Goal: Obtain resource: Download file/media

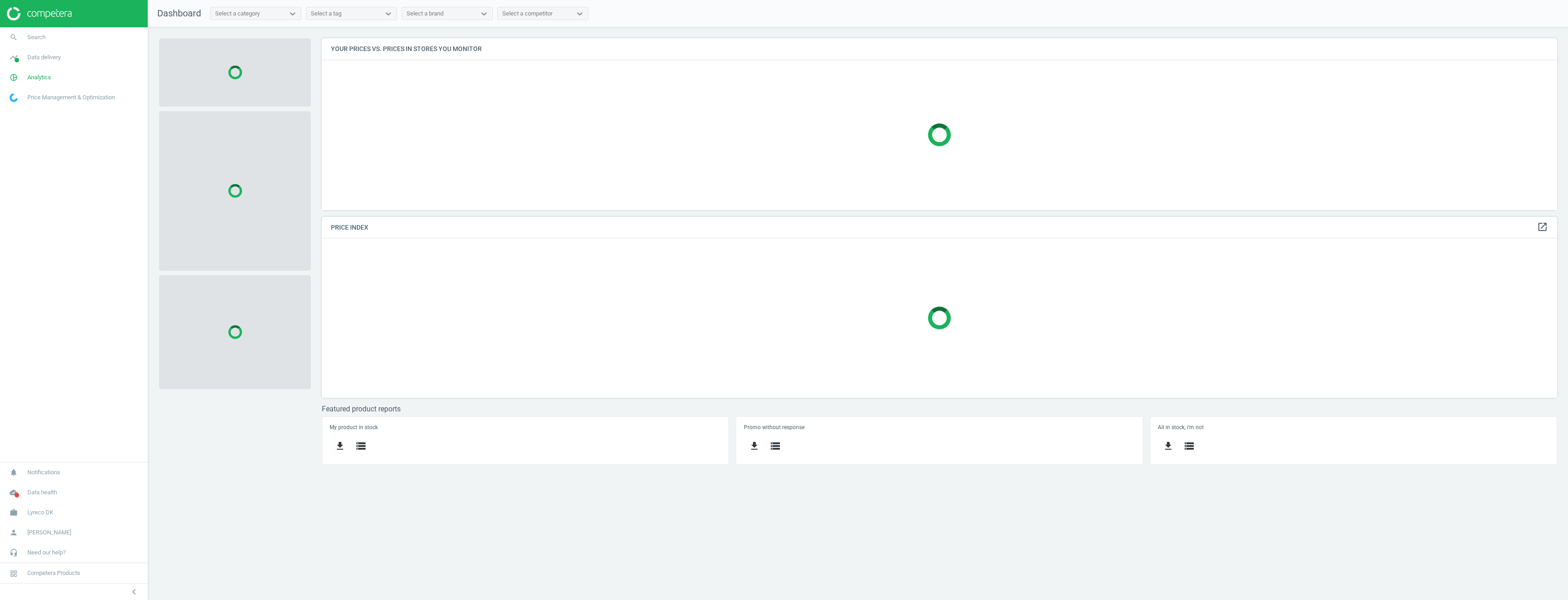
scroll to position [186, 1249]
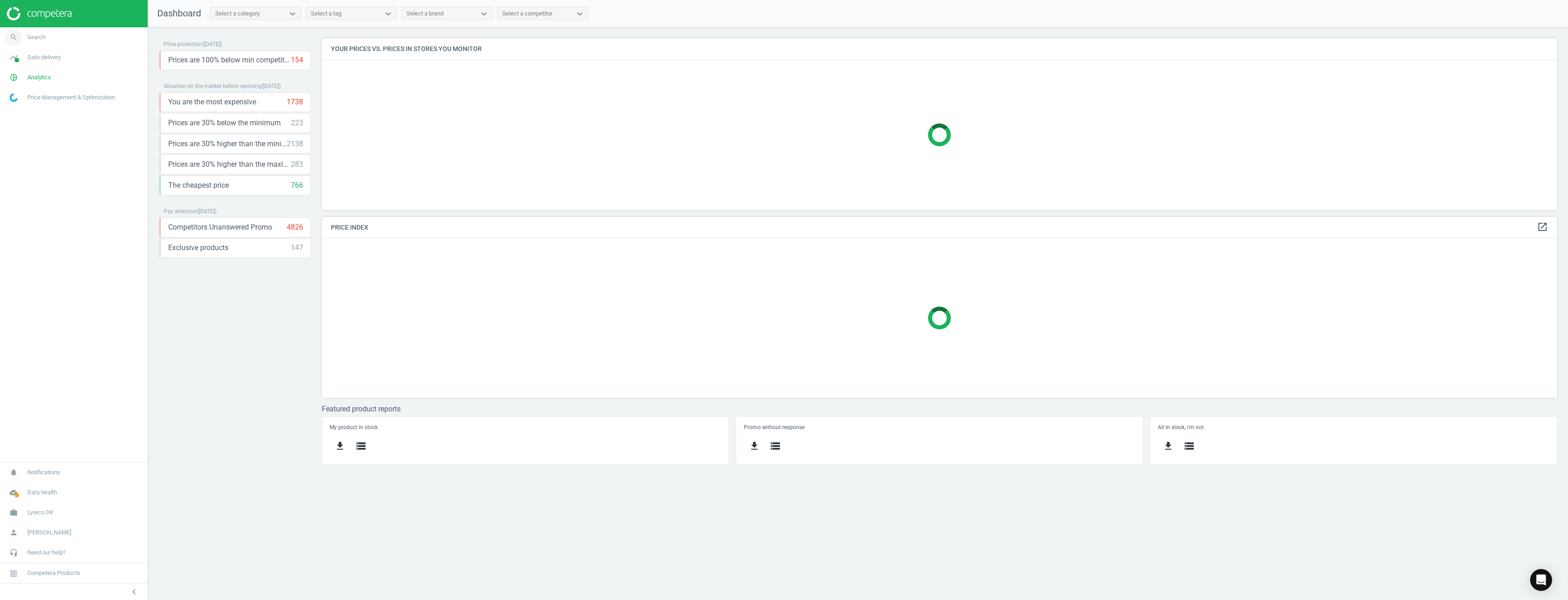
click at [35, 31] on link "search Search" at bounding box center [74, 37] width 148 height 20
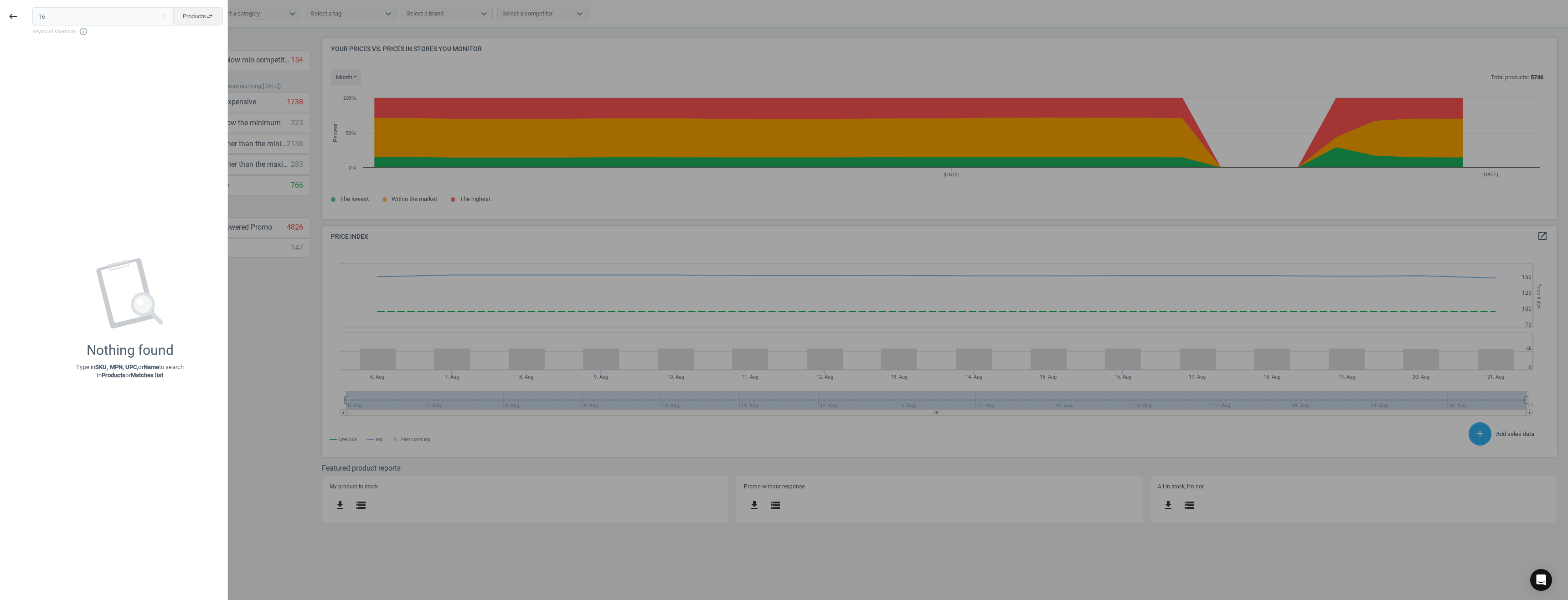
scroll to position [224, 1249]
type input "160809"
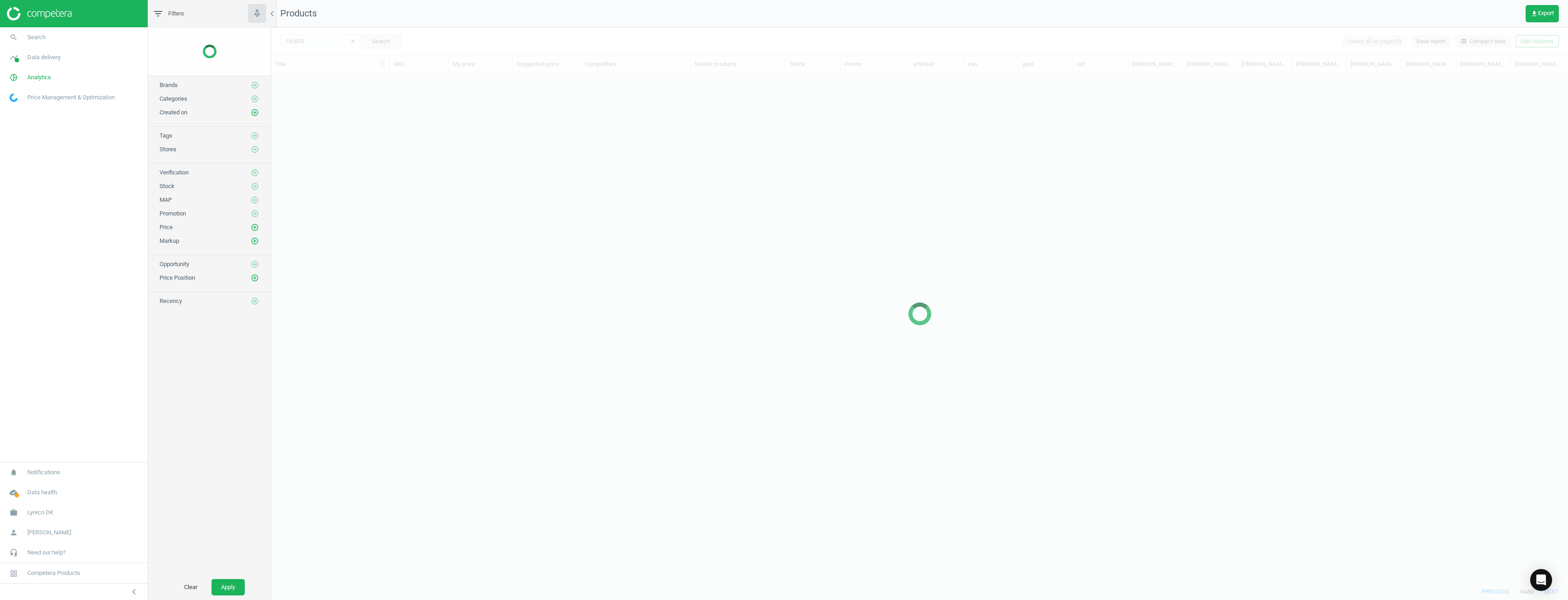
scroll to position [496, 1290]
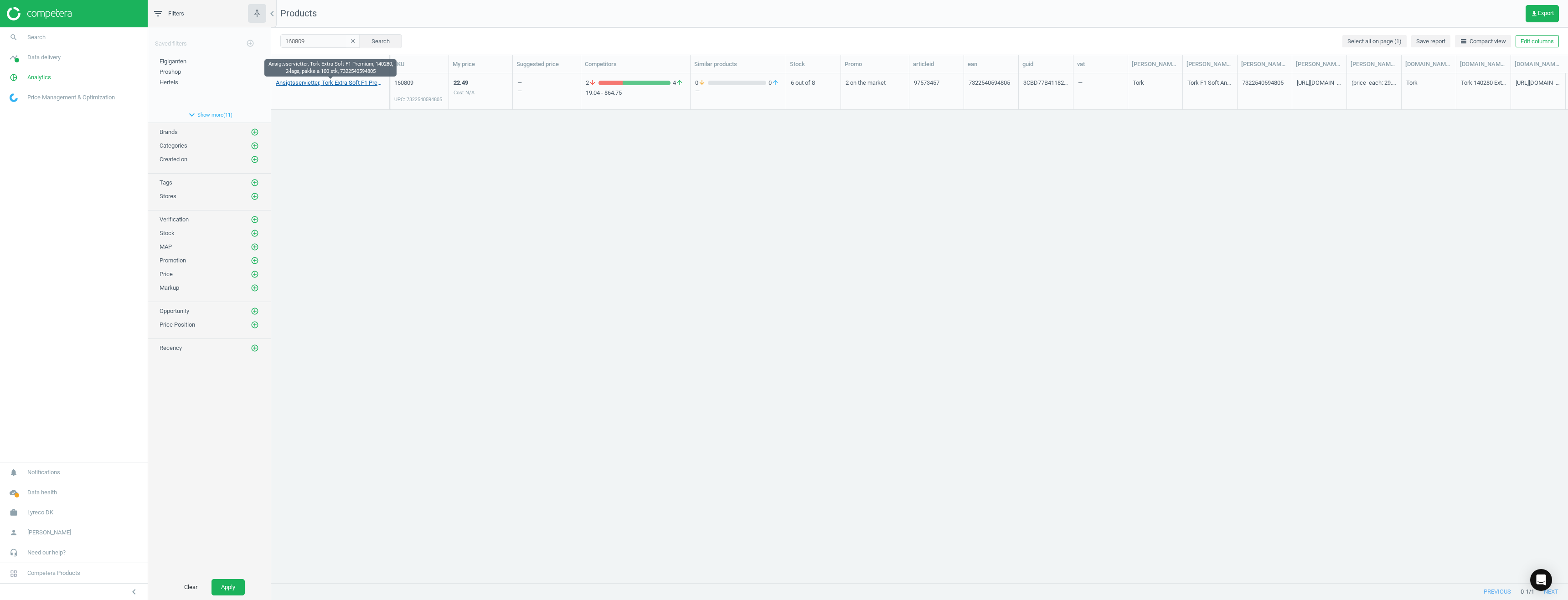
click at [332, 83] on link "Ansigtsservietter, Tork Extra Soft F1 Premium, 140280, 2-lags, pakke a 100 stk,…" at bounding box center [330, 83] width 109 height 8
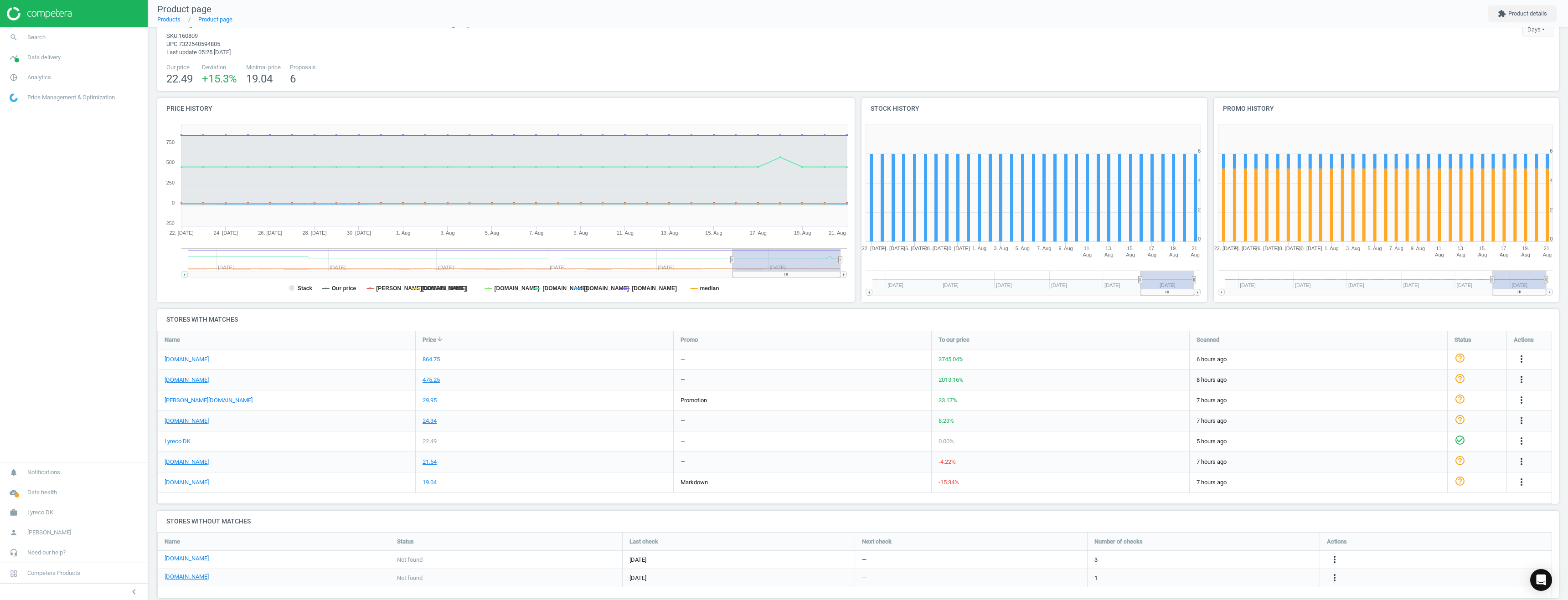
scroll to position [41, 0]
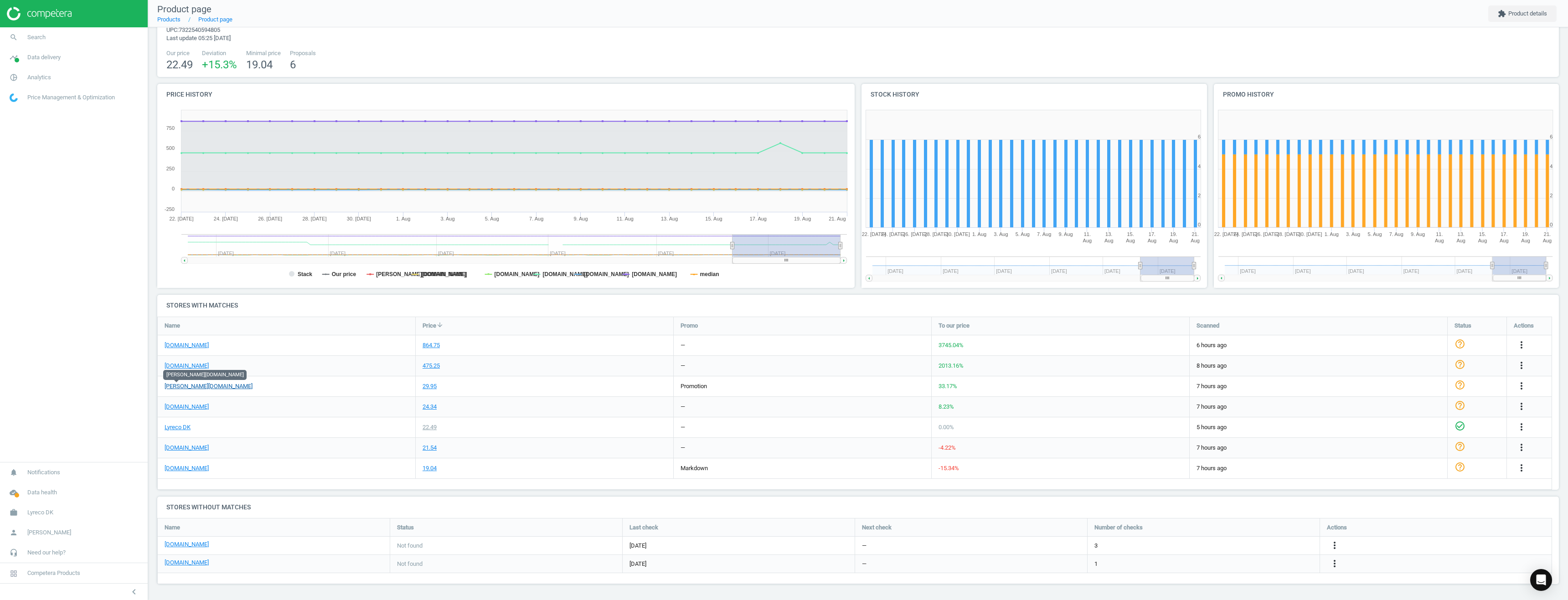
click at [173, 389] on link "[PERSON_NAME][DOMAIN_NAME]" at bounding box center [208, 386] width 88 height 8
click at [49, 100] on span "Price Management & Optimization" at bounding box center [70, 97] width 87 height 8
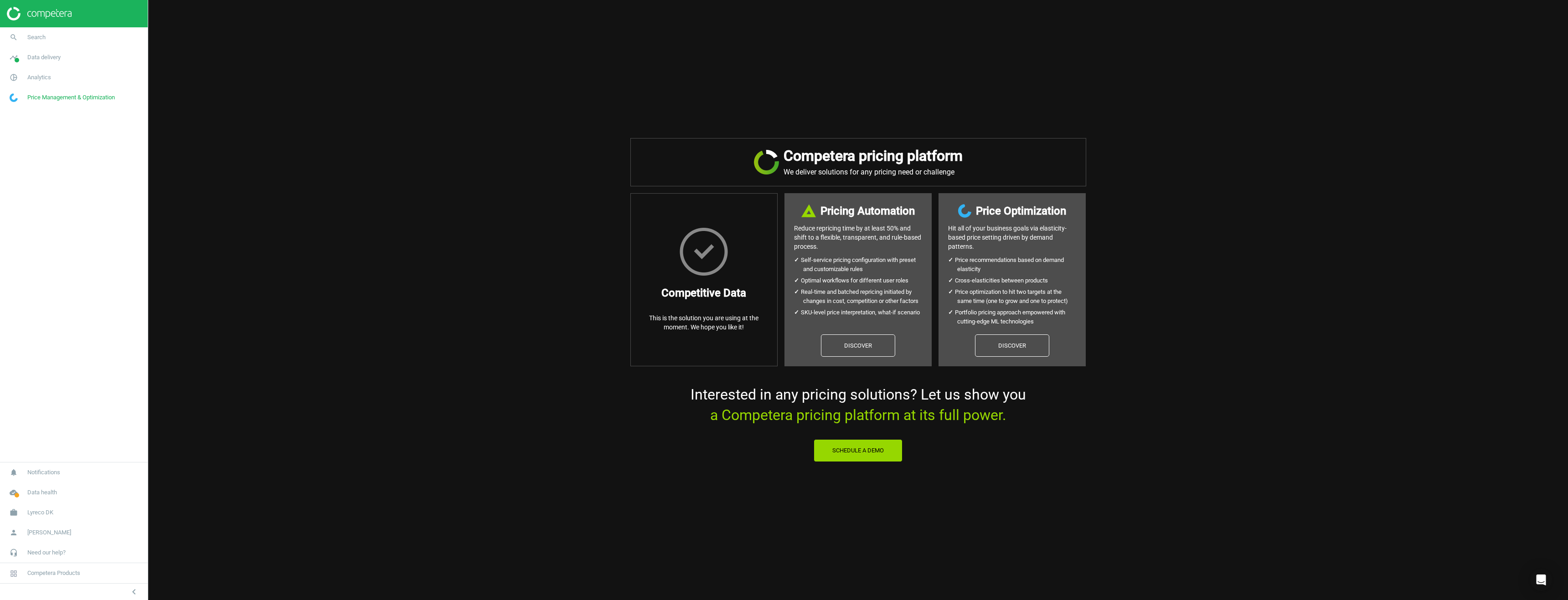
click at [36, 10] on img at bounding box center [39, 14] width 65 height 14
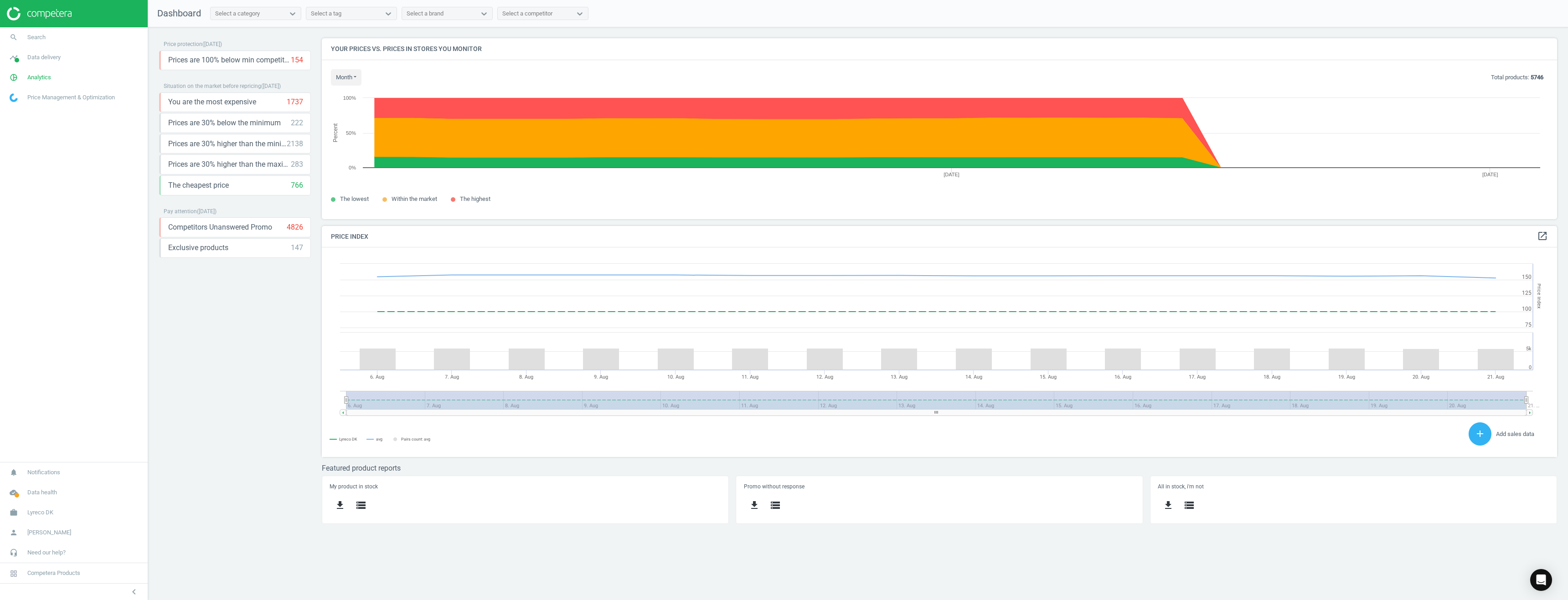
scroll to position [224, 1249]
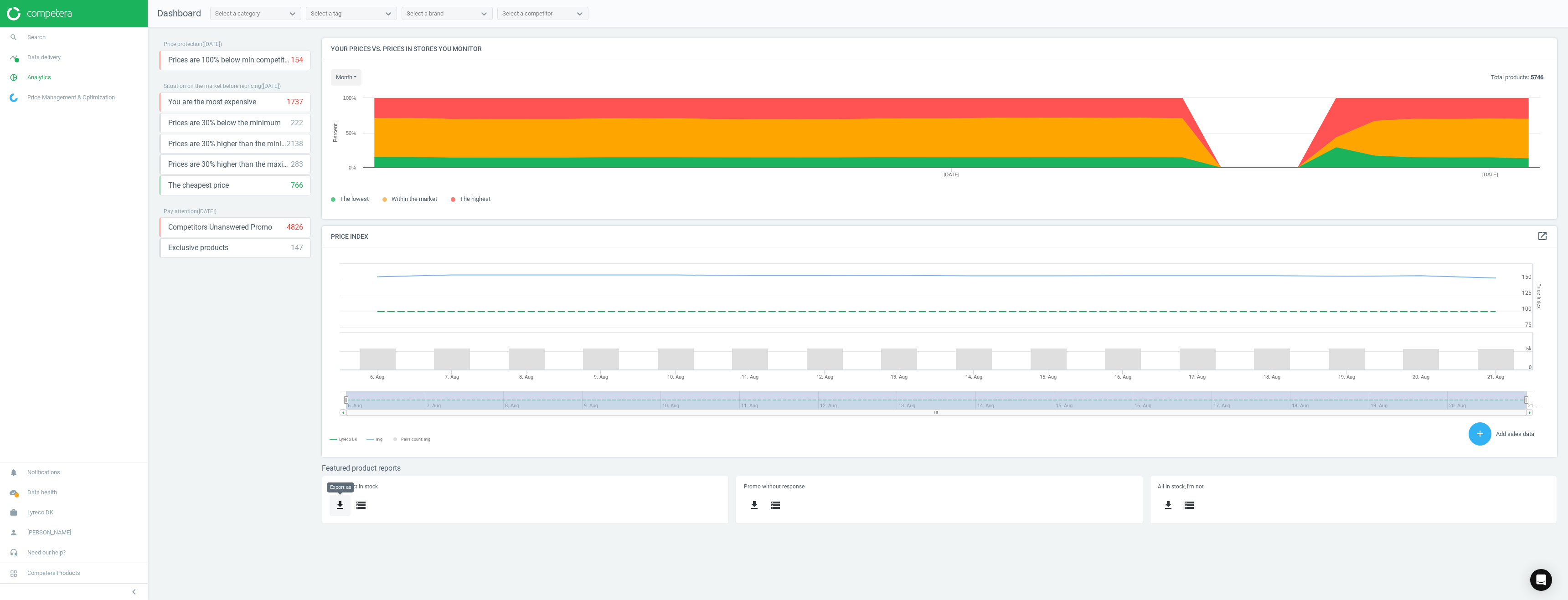
click at [337, 502] on icon "get_app" at bounding box center [340, 505] width 11 height 11
click at [258, 451] on button "insert_drive_file Extended report (Excel)" at bounding box center [271, 451] width 159 height 17
